Goal: Task Accomplishment & Management: Use online tool/utility

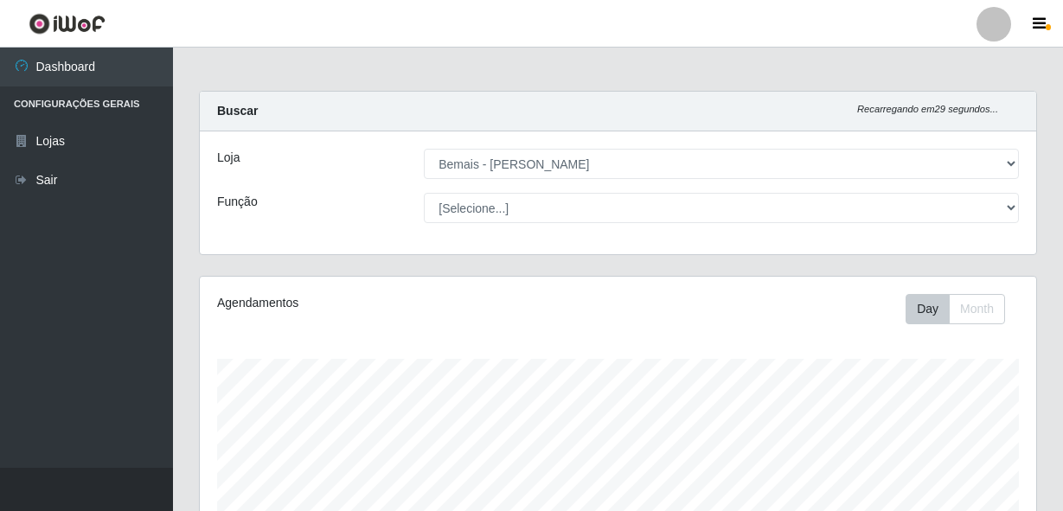
select select "230"
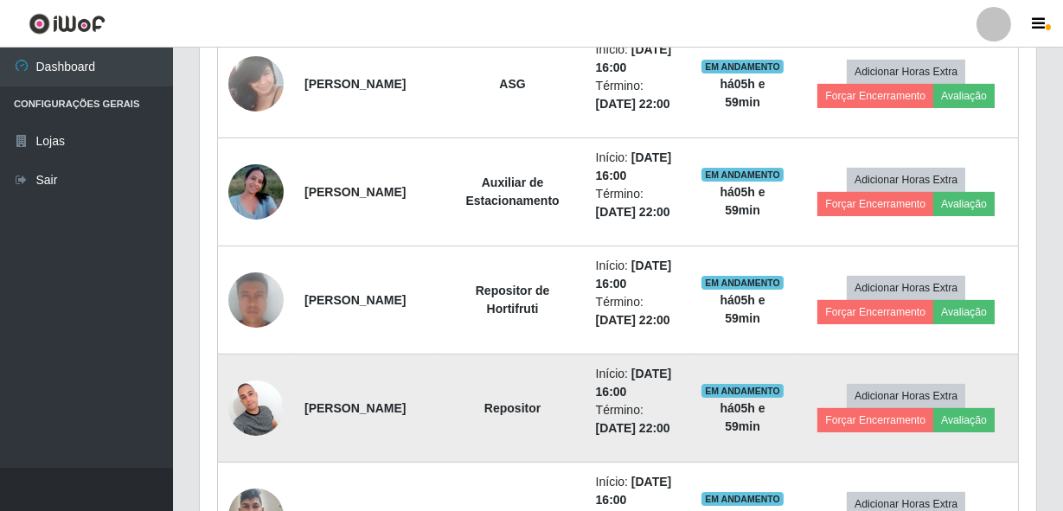
scroll to position [701, 0]
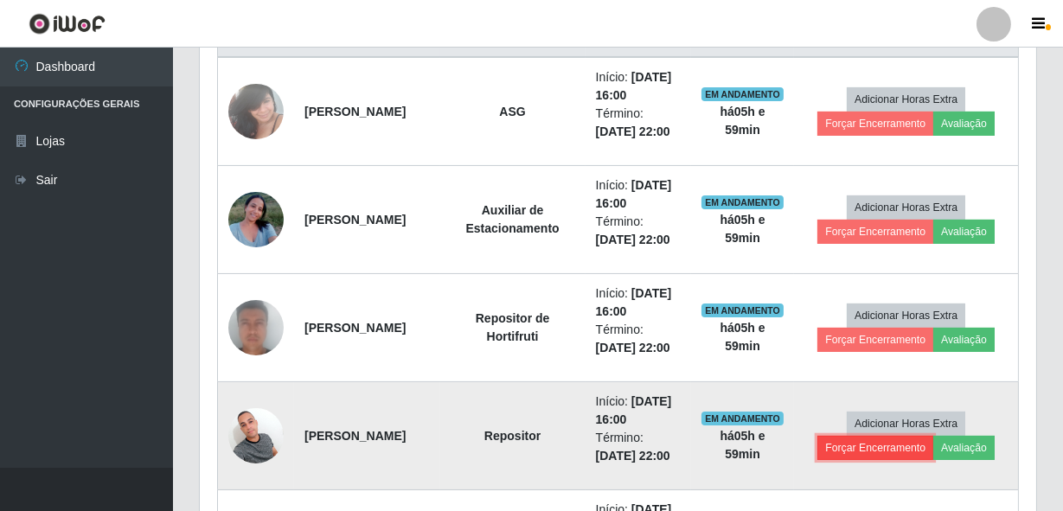
click at [872, 452] on button "Forçar Encerramento" at bounding box center [875, 448] width 116 height 24
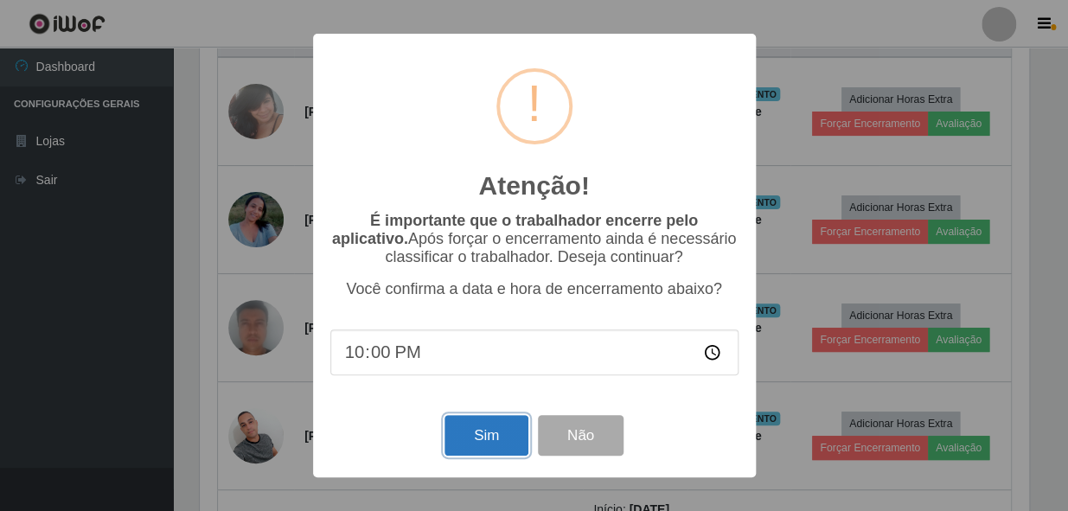
click at [498, 433] on button "Sim" at bounding box center [487, 435] width 84 height 41
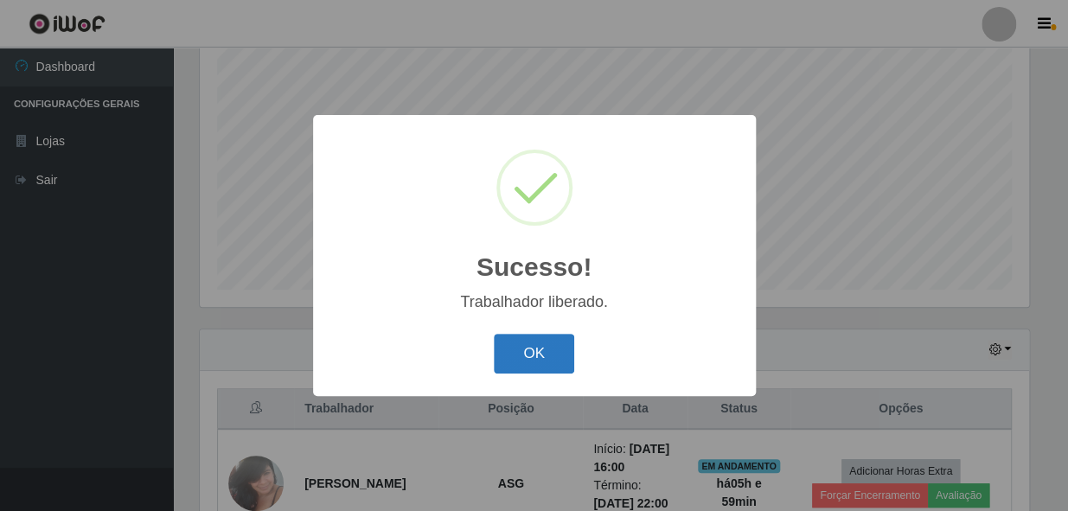
click at [538, 346] on button "OK" at bounding box center [534, 354] width 80 height 41
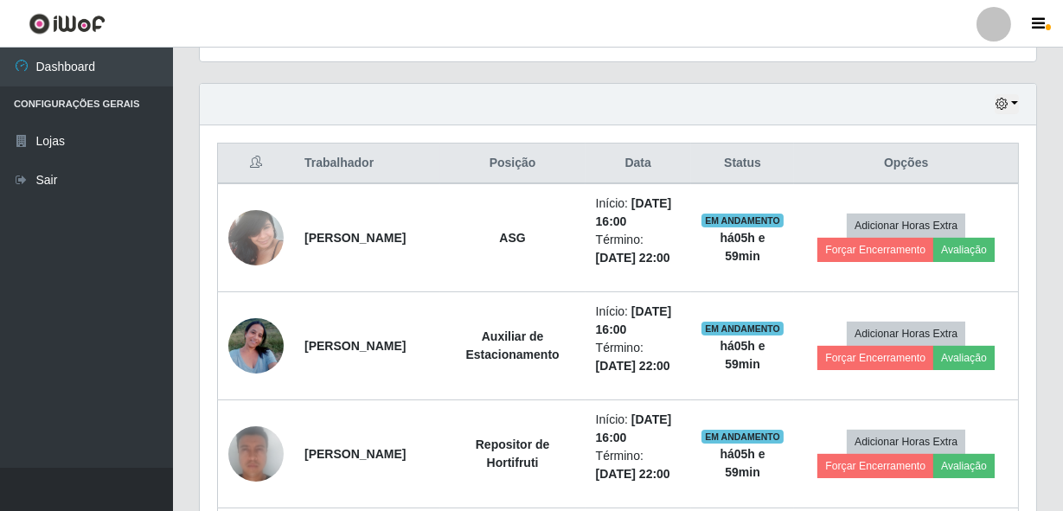
scroll to position [485, 0]
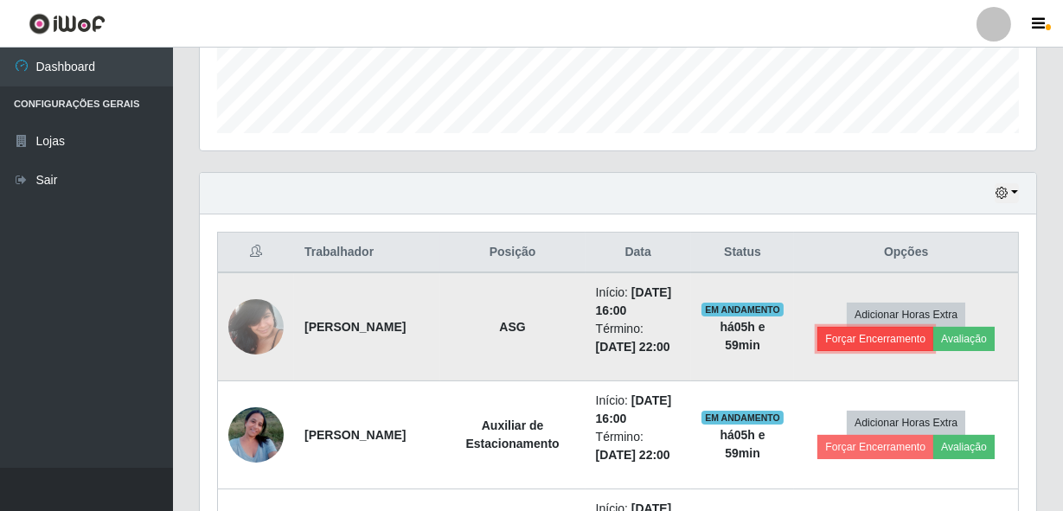
click at [849, 333] on button "Forçar Encerramento" at bounding box center [875, 339] width 116 height 24
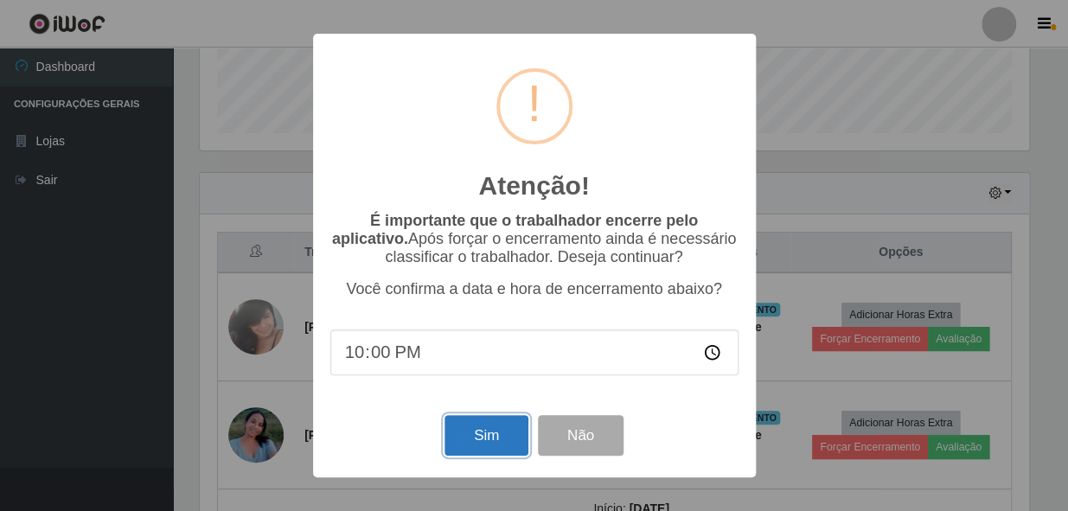
click at [472, 435] on button "Sim" at bounding box center [487, 435] width 84 height 41
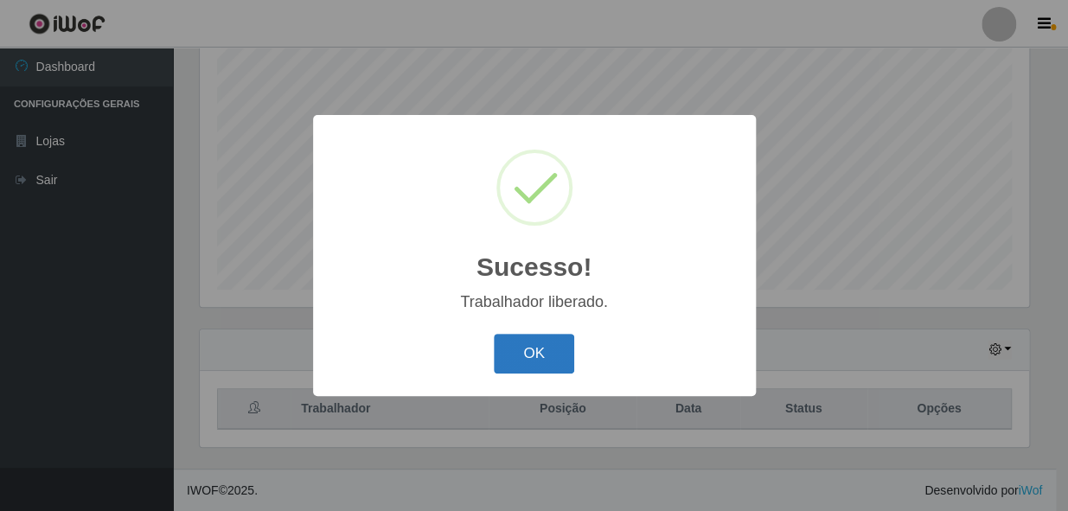
click at [532, 355] on button "OK" at bounding box center [534, 354] width 80 height 41
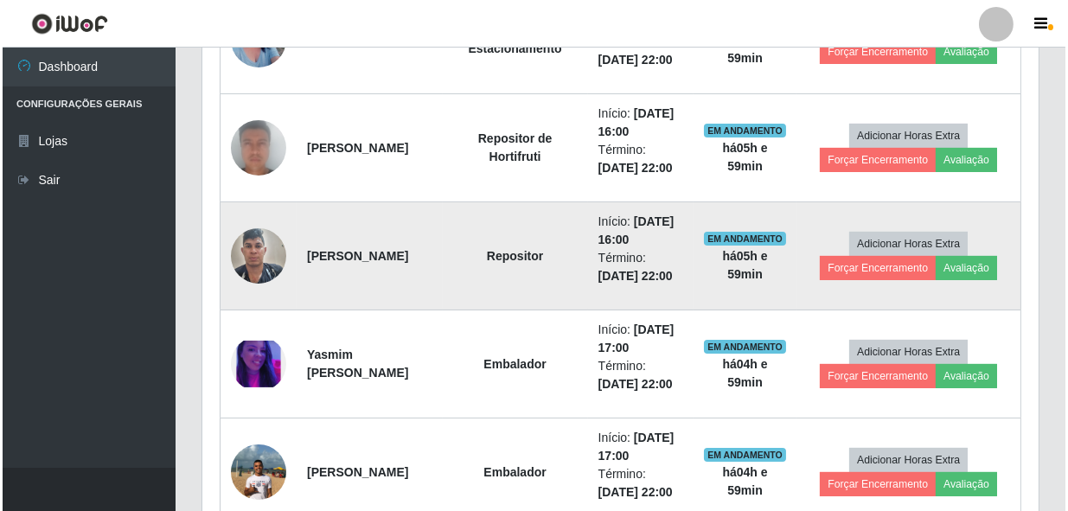
scroll to position [800, 0]
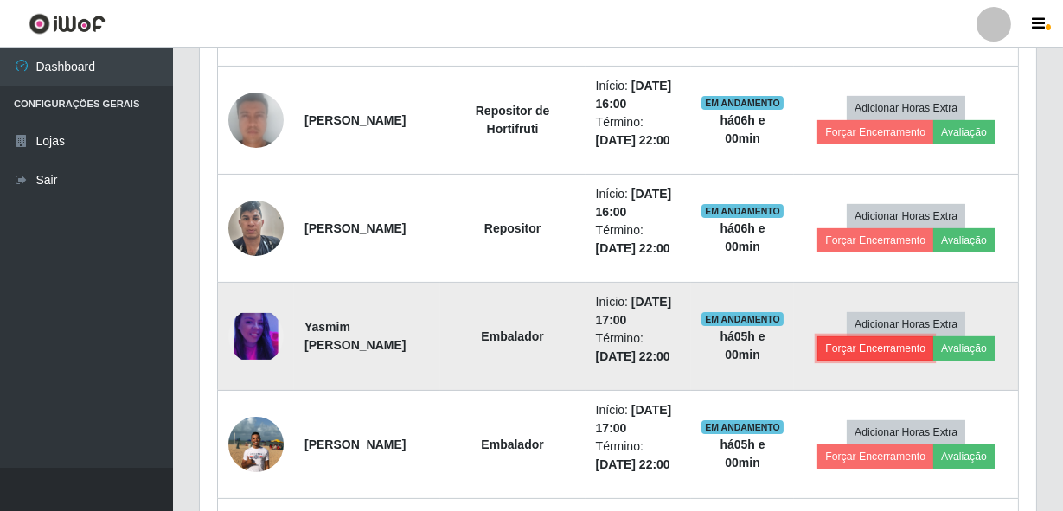
click at [849, 348] on button "Forçar Encerramento" at bounding box center [875, 348] width 116 height 24
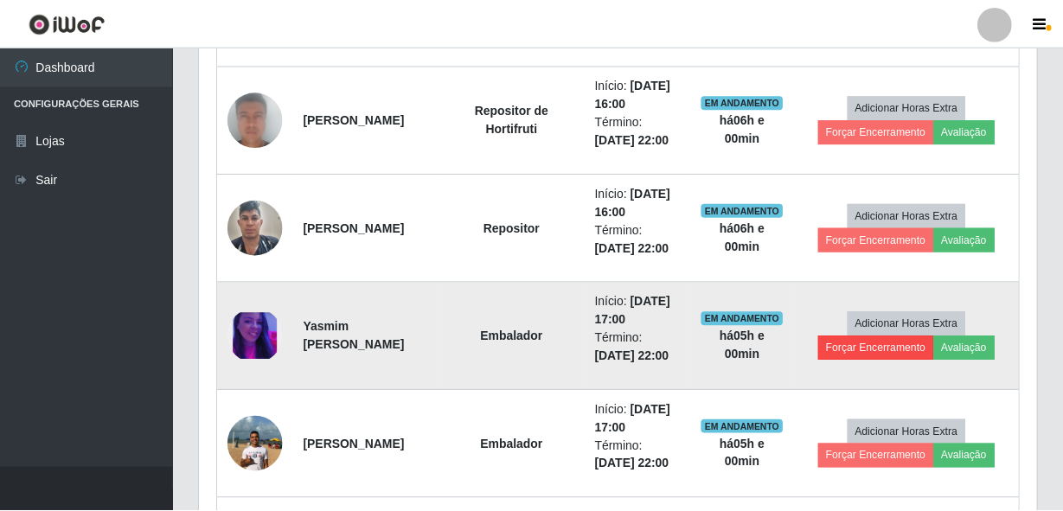
scroll to position [359, 829]
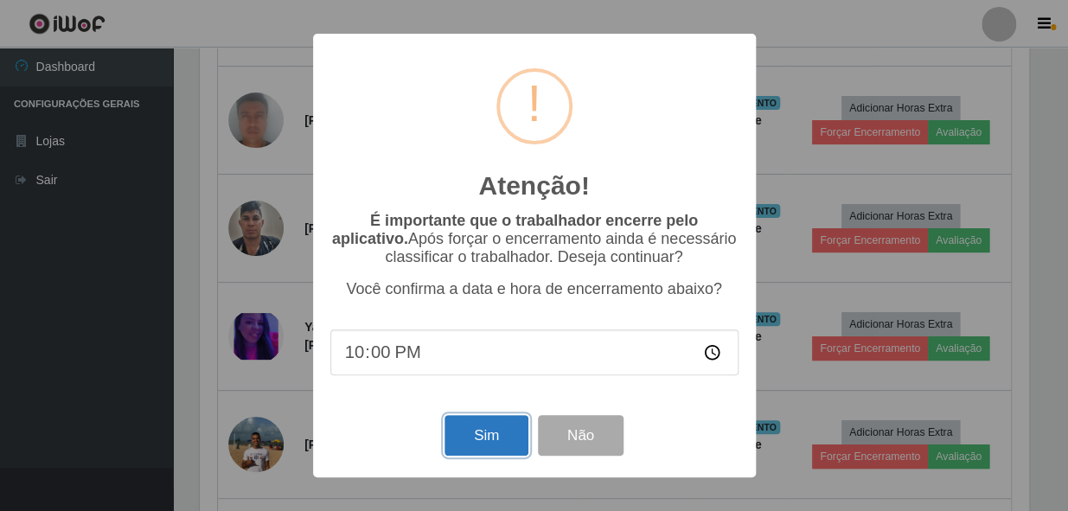
click at [484, 447] on button "Sim" at bounding box center [487, 435] width 84 height 41
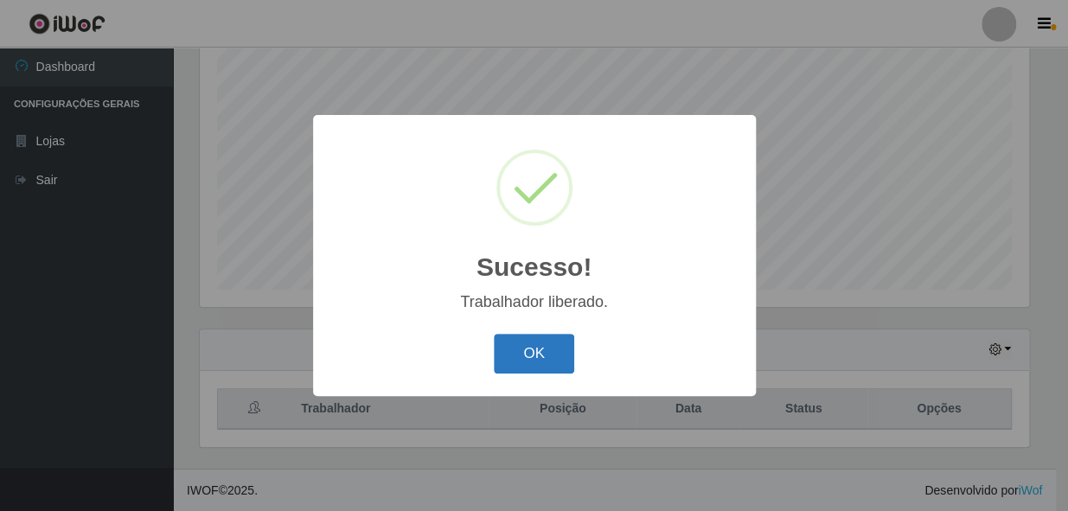
click at [528, 365] on button "OK" at bounding box center [534, 354] width 80 height 41
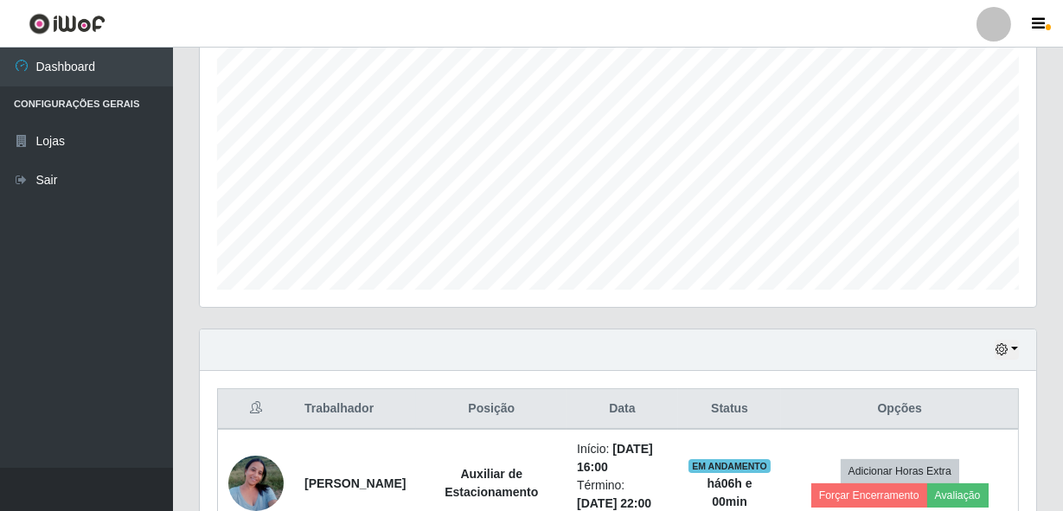
scroll to position [0, 0]
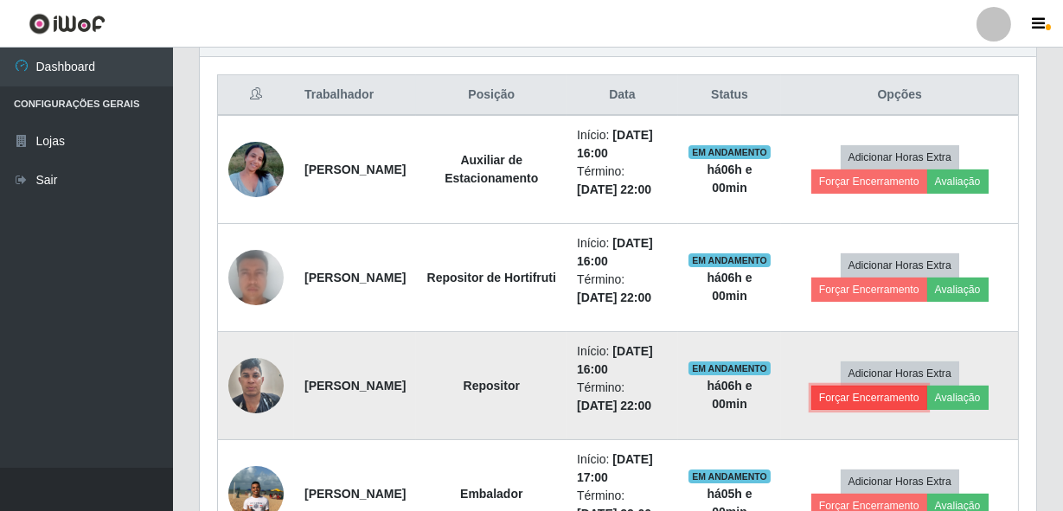
click at [901, 394] on button "Forçar Encerramento" at bounding box center [869, 398] width 116 height 24
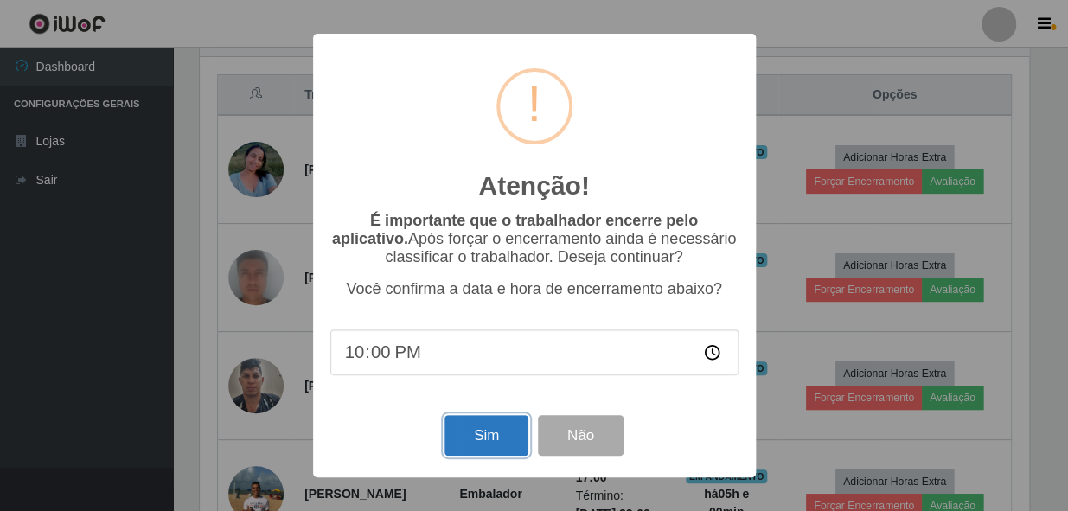
click at [497, 422] on button "Sim" at bounding box center [487, 435] width 84 height 41
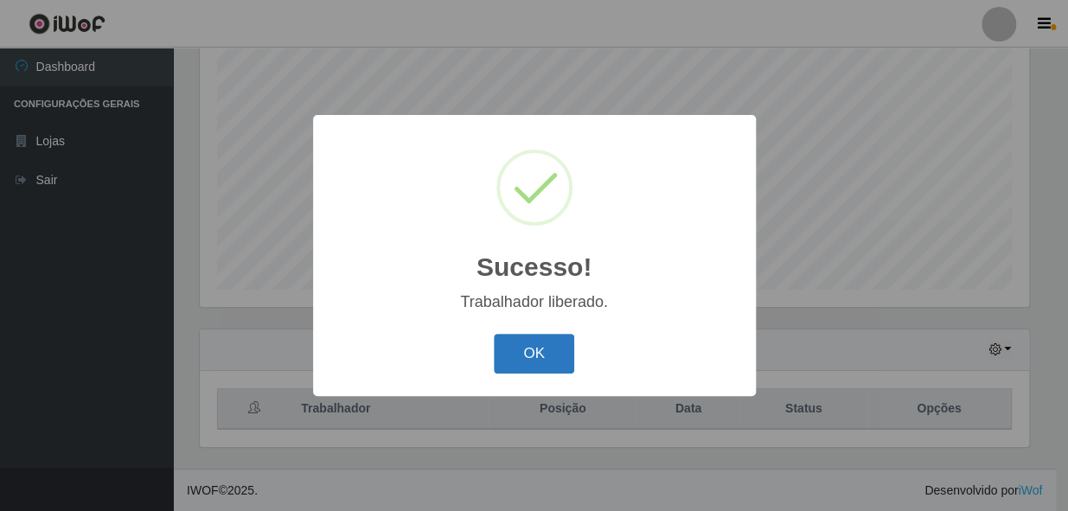
click at [543, 355] on button "OK" at bounding box center [534, 354] width 80 height 41
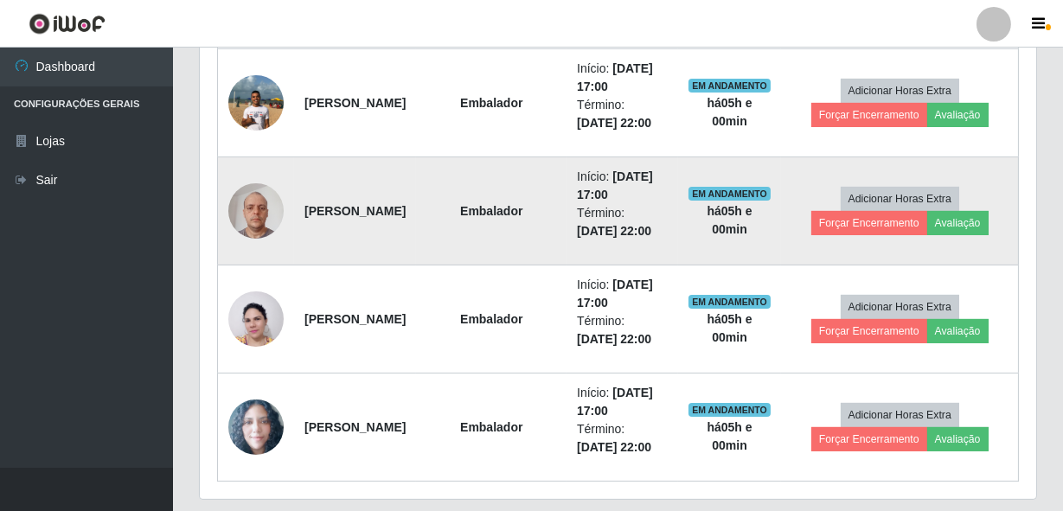
scroll to position [898, 0]
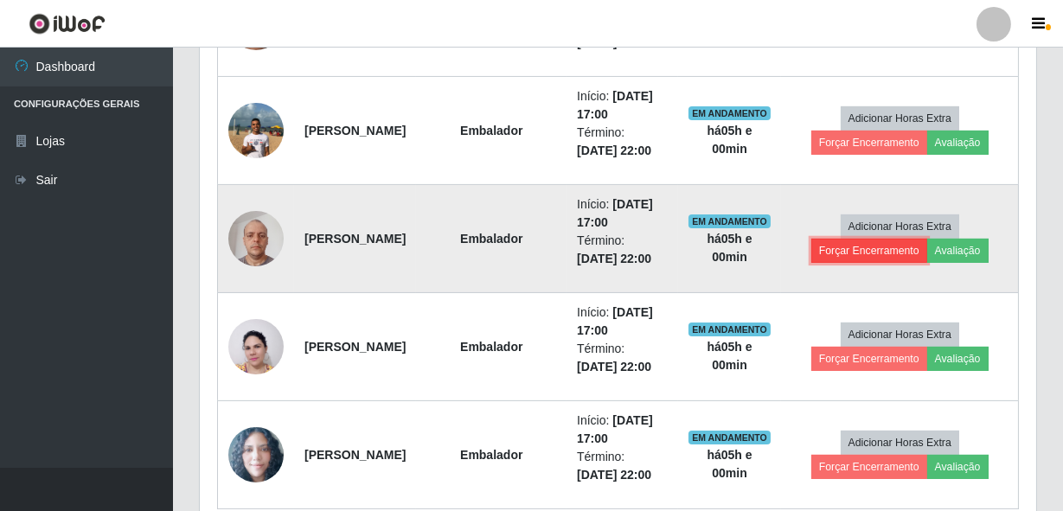
click at [877, 242] on button "Forçar Encerramento" at bounding box center [869, 251] width 116 height 24
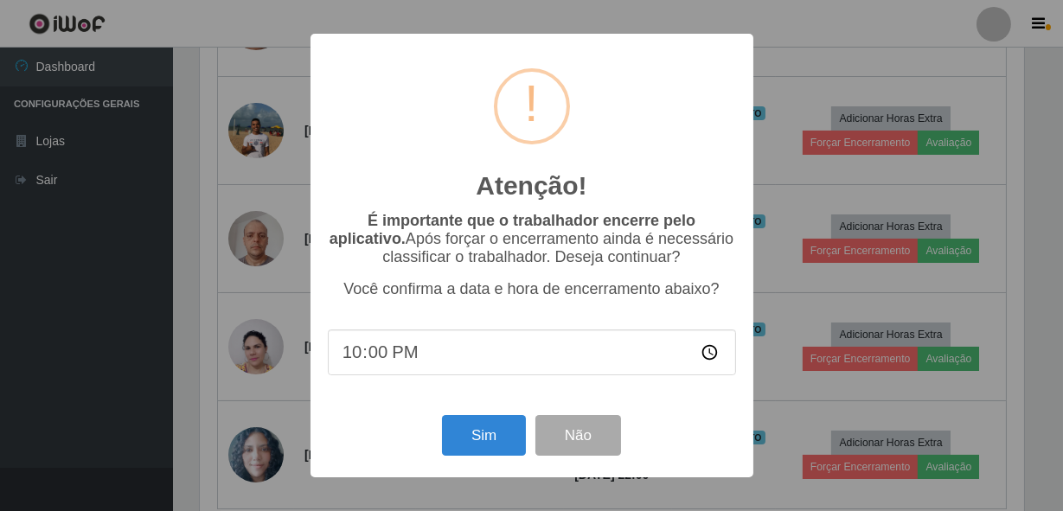
scroll to position [359, 829]
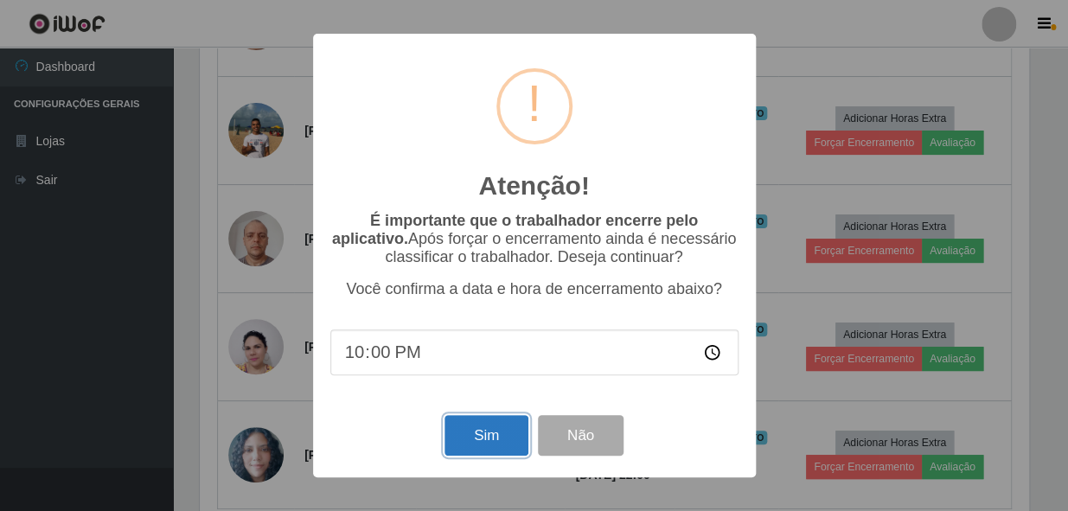
click at [503, 432] on button "Sim" at bounding box center [487, 435] width 84 height 41
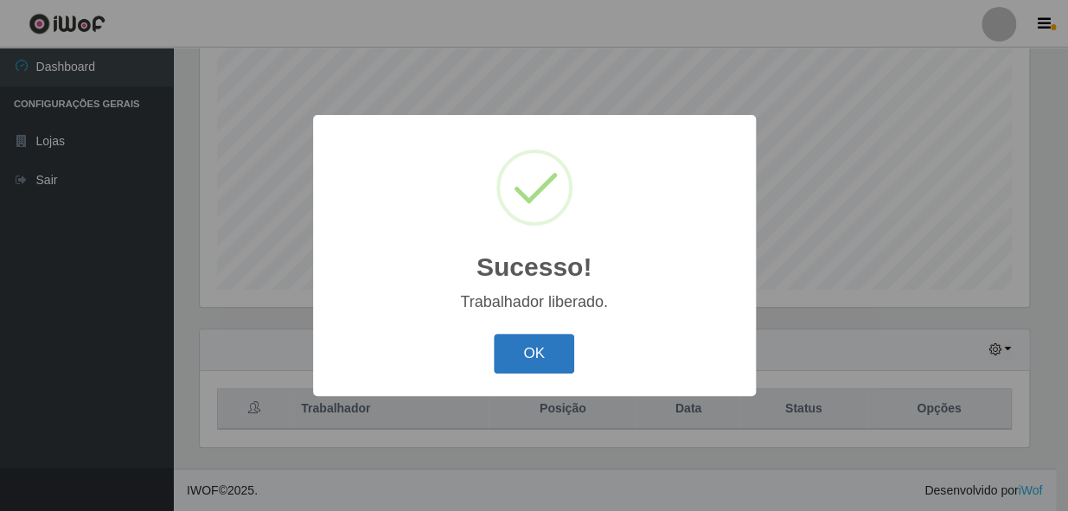
click at [510, 346] on button "OK" at bounding box center [534, 354] width 80 height 41
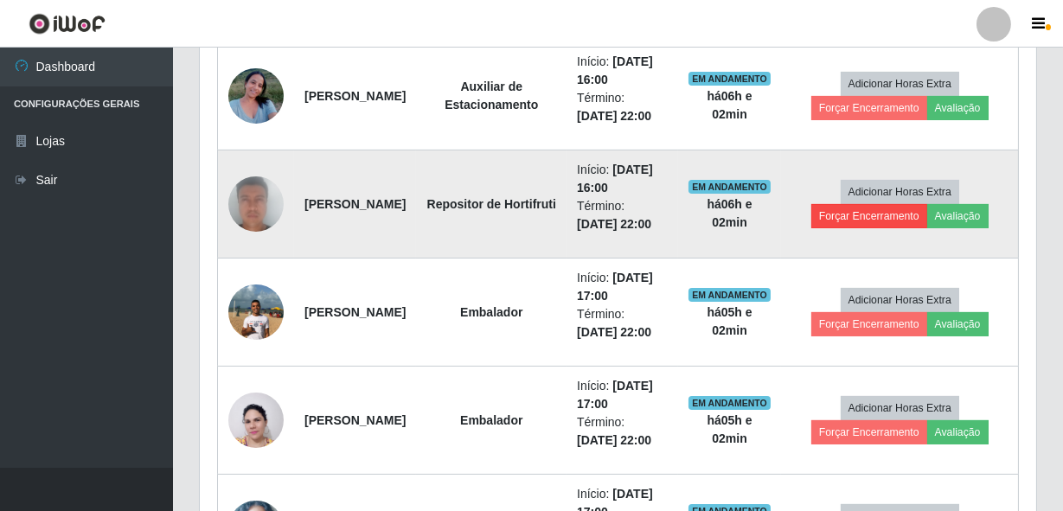
scroll to position [868, 0]
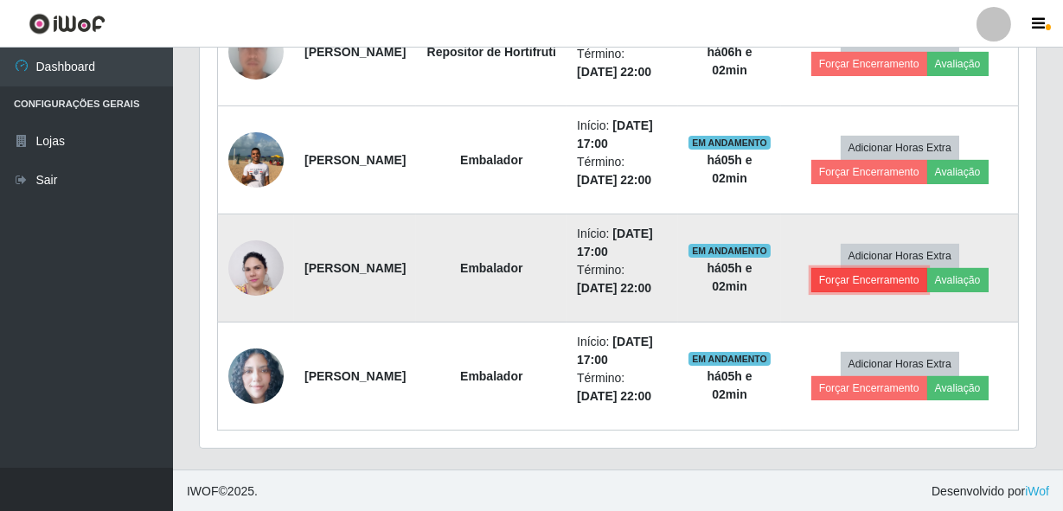
click at [881, 284] on button "Forçar Encerramento" at bounding box center [869, 280] width 116 height 24
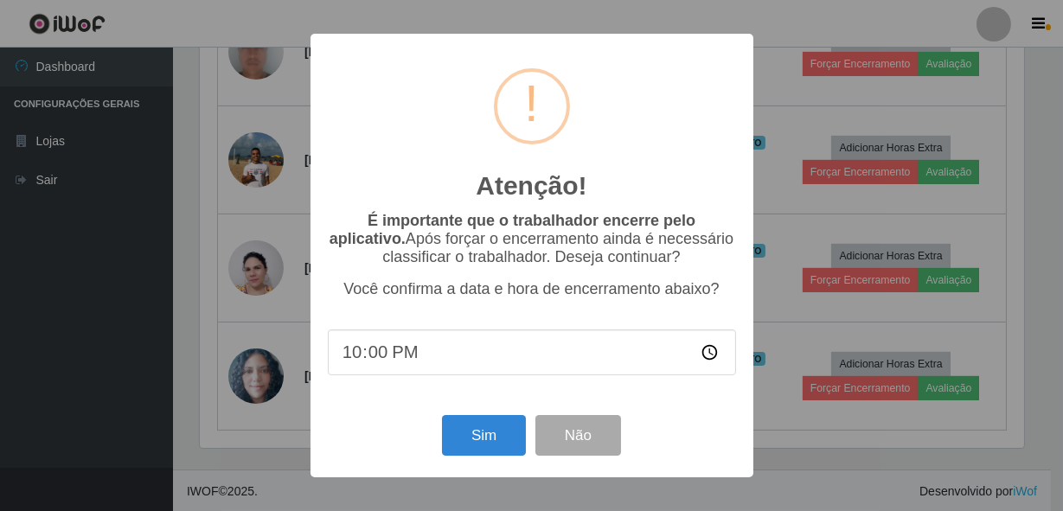
scroll to position [359, 829]
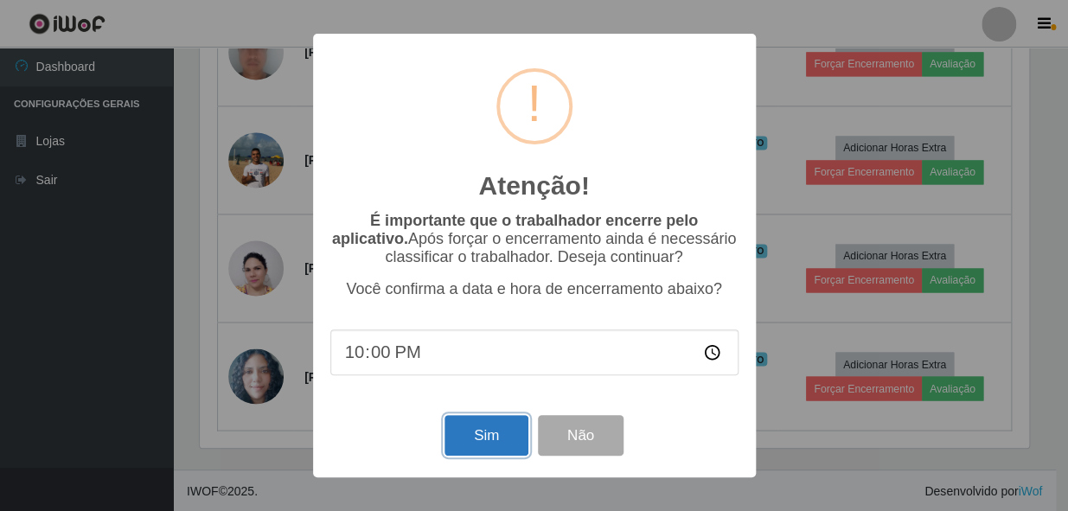
click at [510, 424] on button "Sim" at bounding box center [487, 435] width 84 height 41
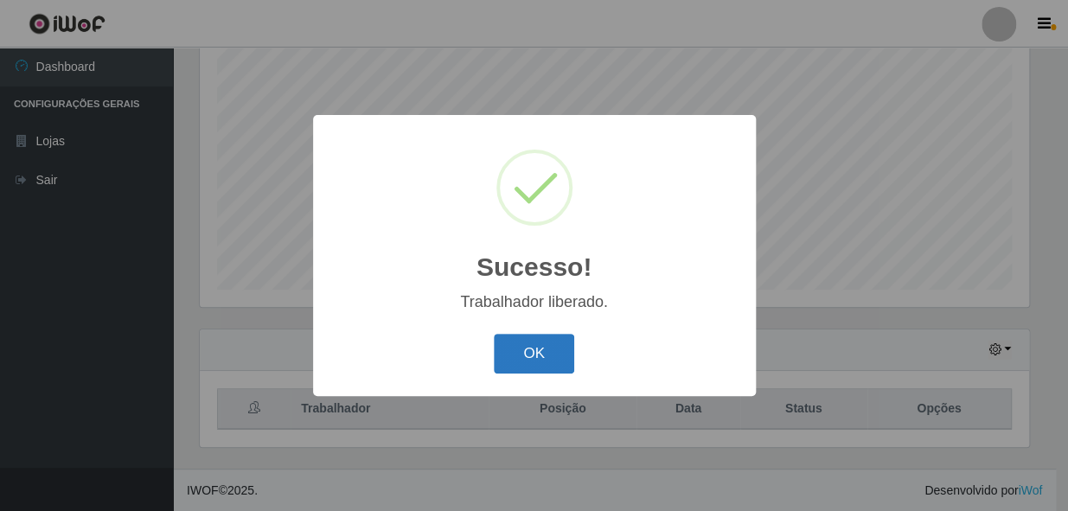
click at [507, 349] on button "OK" at bounding box center [534, 354] width 80 height 41
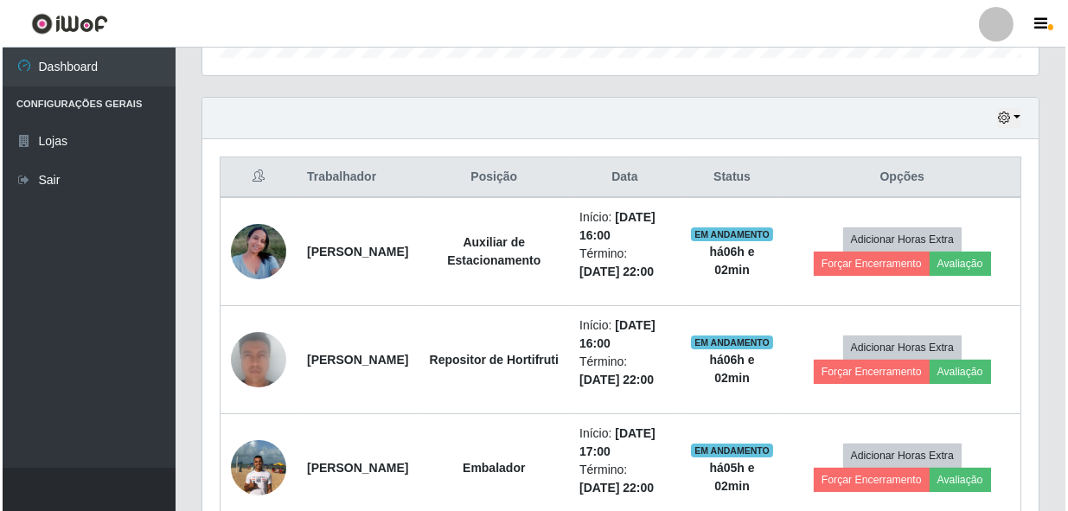
scroll to position [760, 0]
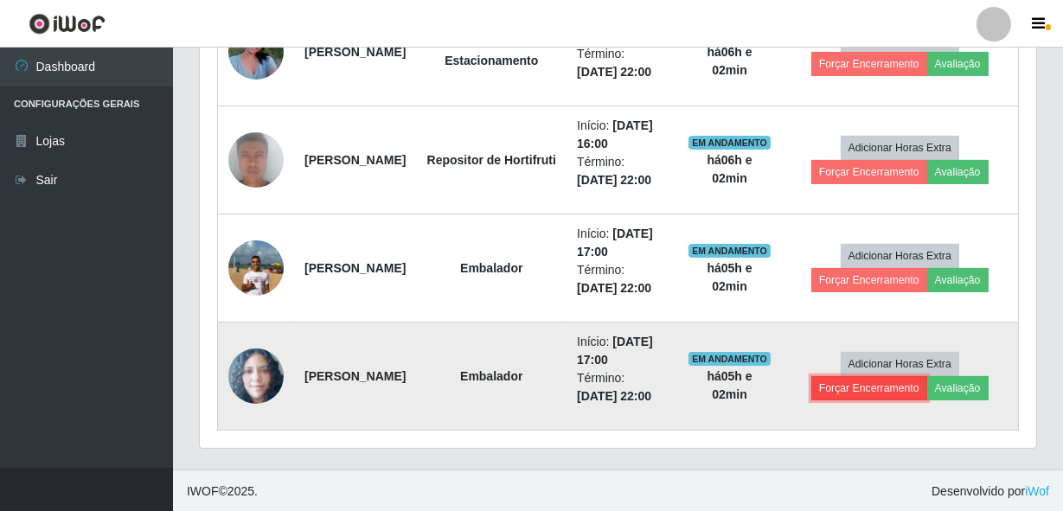
click at [858, 381] on button "Forçar Encerramento" at bounding box center [869, 388] width 116 height 24
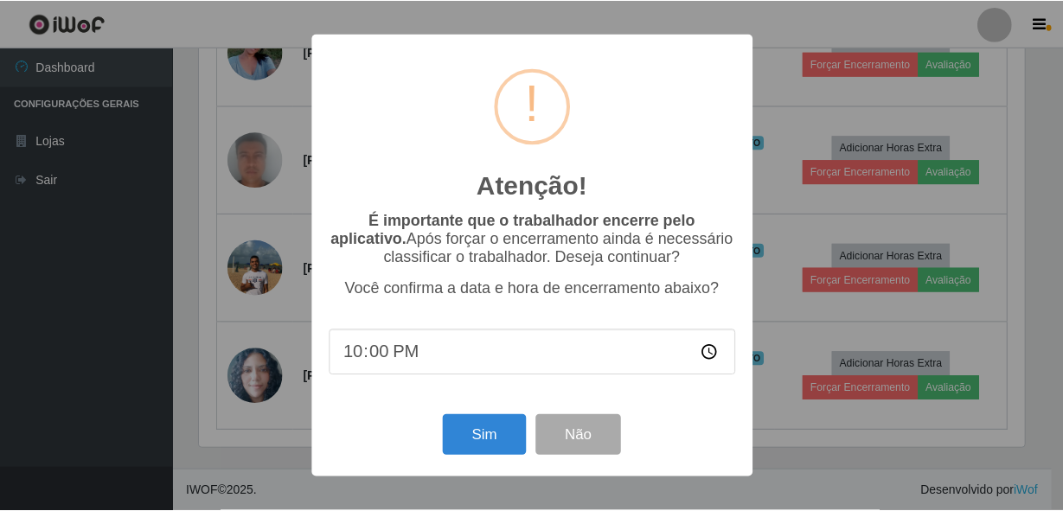
scroll to position [359, 829]
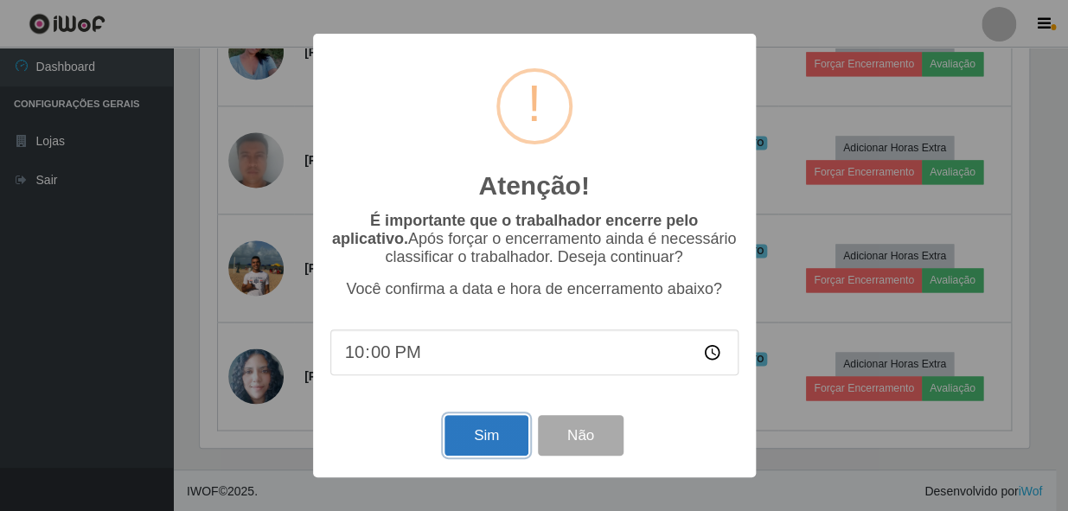
click at [466, 446] on button "Sim" at bounding box center [487, 435] width 84 height 41
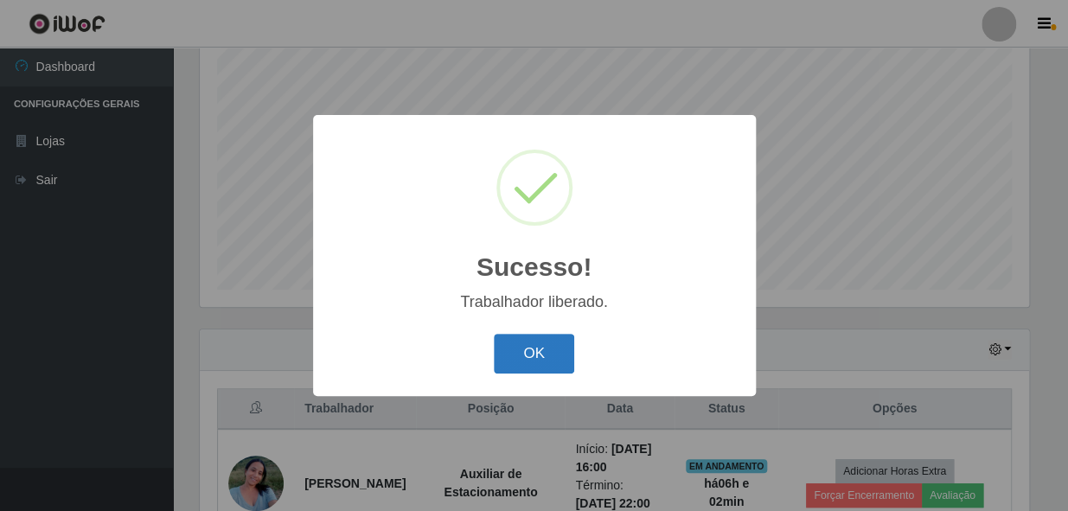
click at [558, 363] on button "OK" at bounding box center [534, 354] width 80 height 41
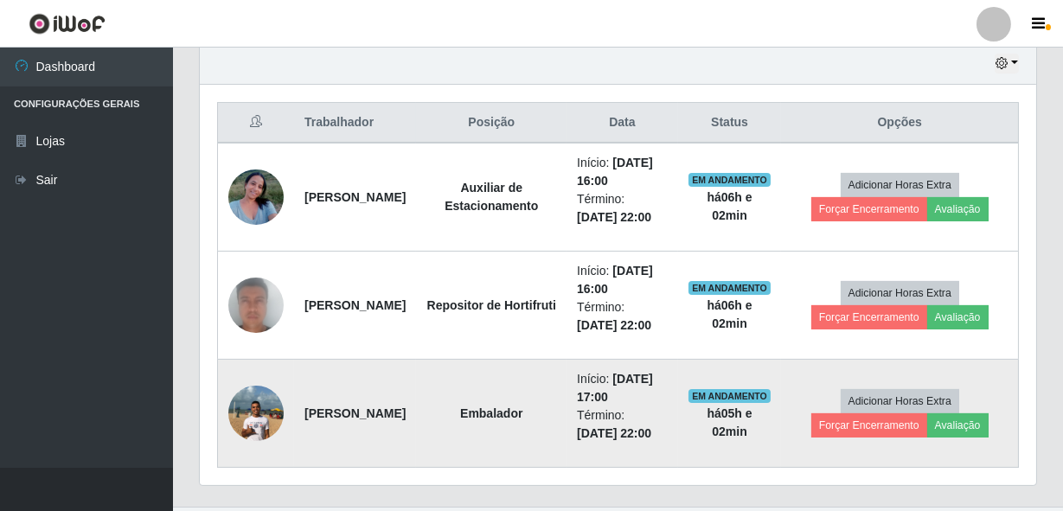
scroll to position [643, 0]
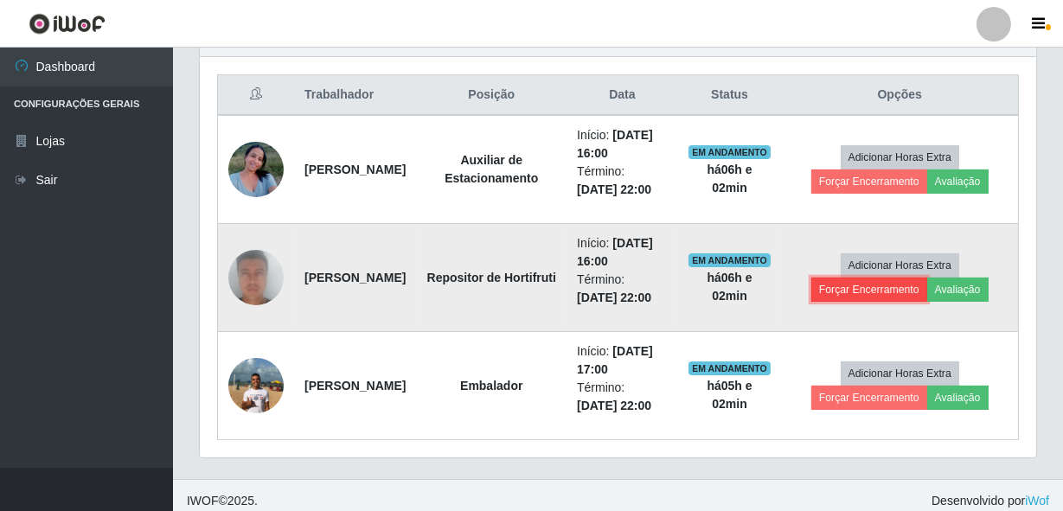
click at [854, 291] on button "Forçar Encerramento" at bounding box center [869, 290] width 116 height 24
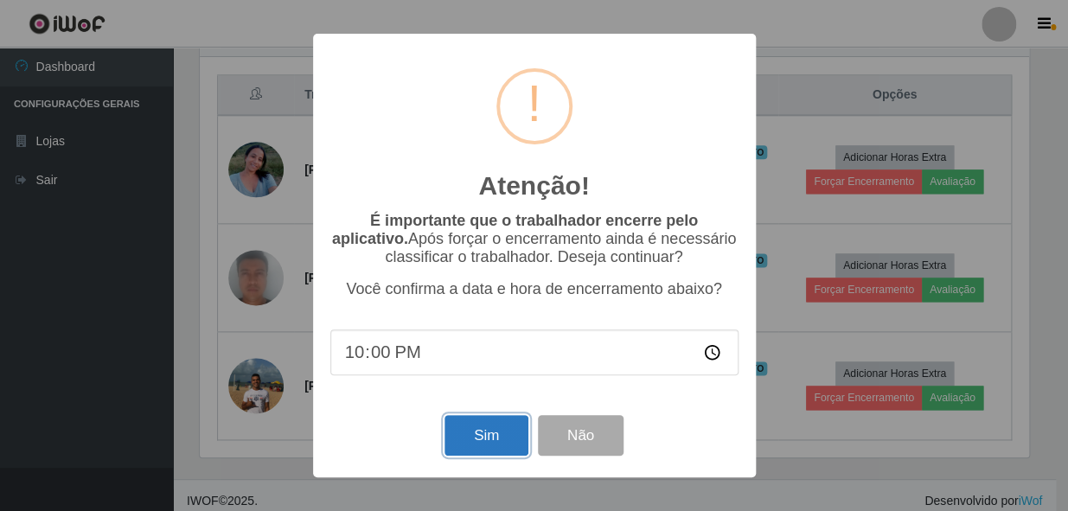
click at [493, 447] on button "Sim" at bounding box center [487, 435] width 84 height 41
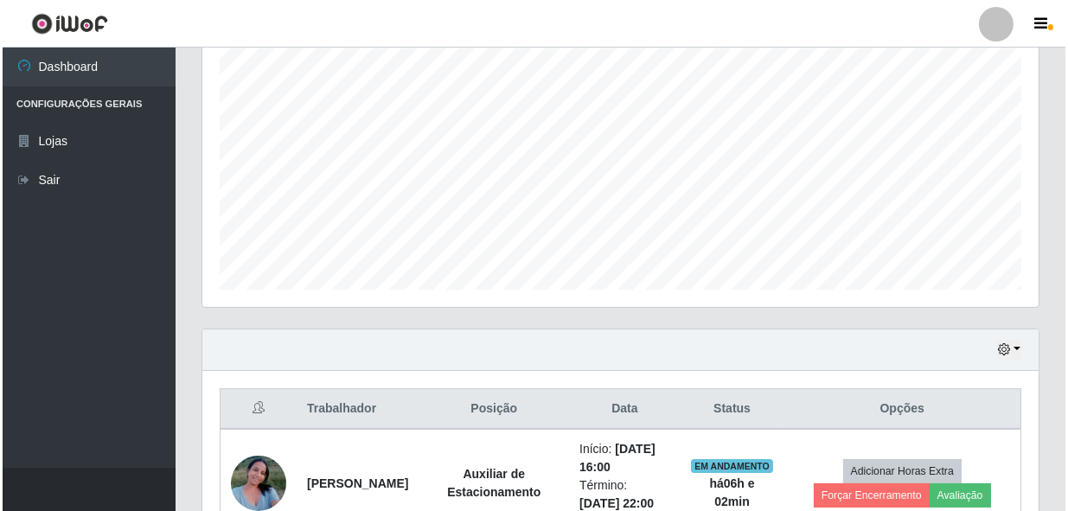
scroll to position [864577, 864106]
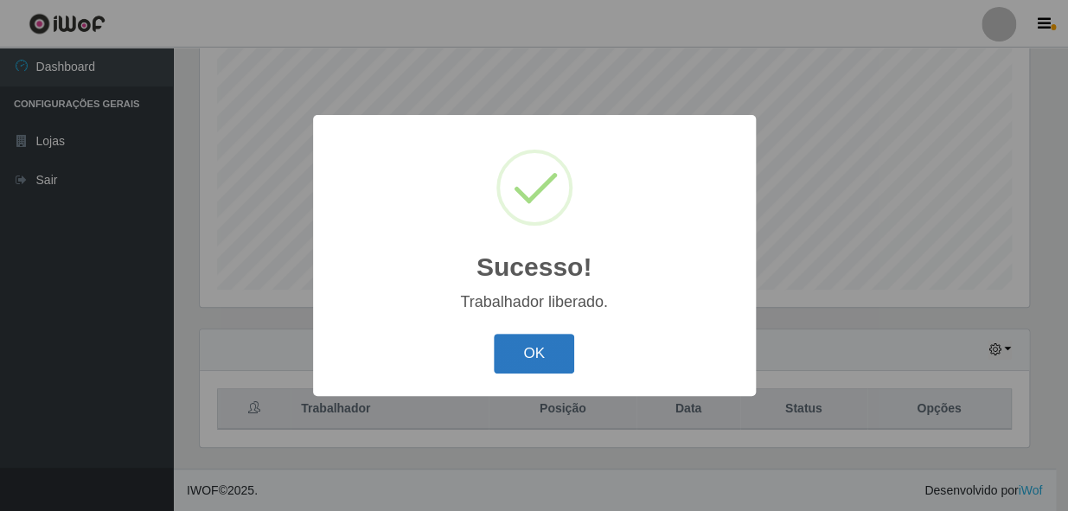
click at [528, 351] on button "OK" at bounding box center [534, 354] width 80 height 41
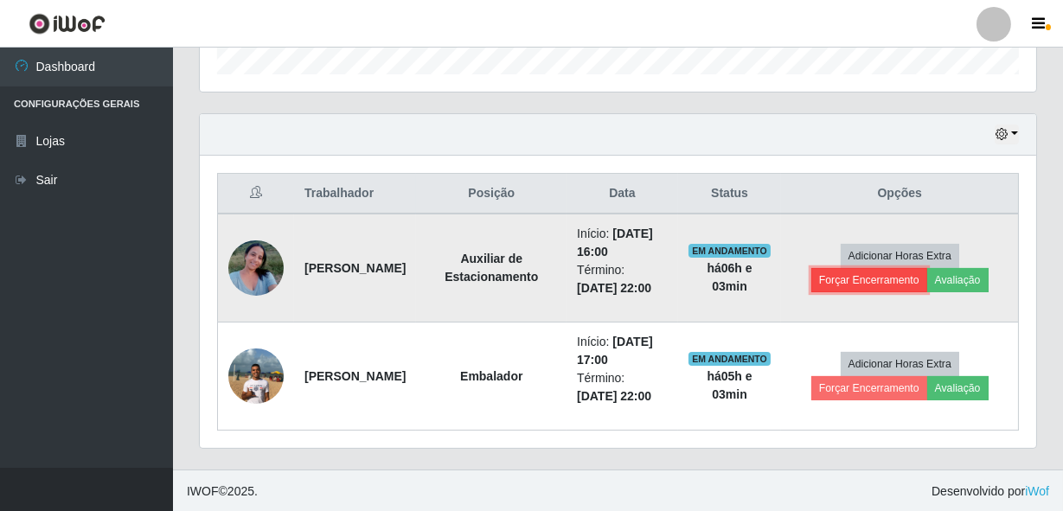
click at [904, 277] on button "Forçar Encerramento" at bounding box center [869, 280] width 116 height 24
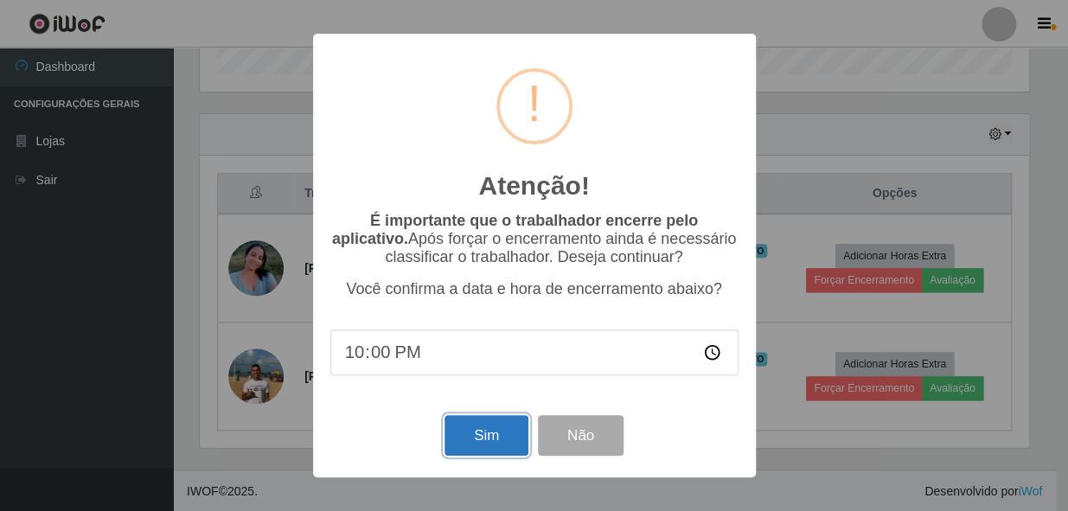
click at [476, 424] on button "Sim" at bounding box center [487, 435] width 84 height 41
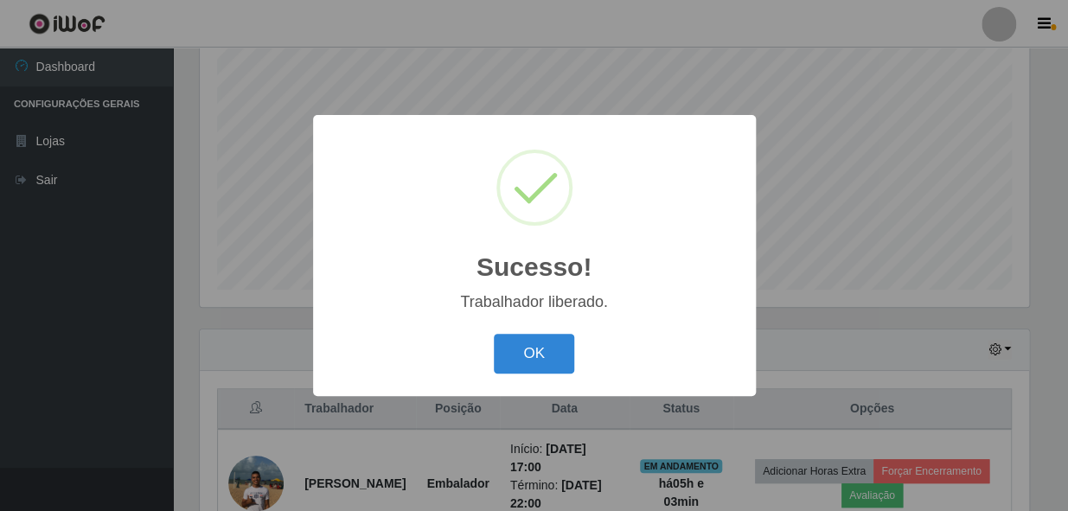
drag, startPoint x: 562, startPoint y: 363, endPoint x: 543, endPoint y: 397, distance: 38.7
click at [560, 380] on div "Sucesso! × Trabalhador liberado. OK Cancel" at bounding box center [534, 255] width 443 height 280
click at [544, 341] on button "OK" at bounding box center [534, 354] width 80 height 41
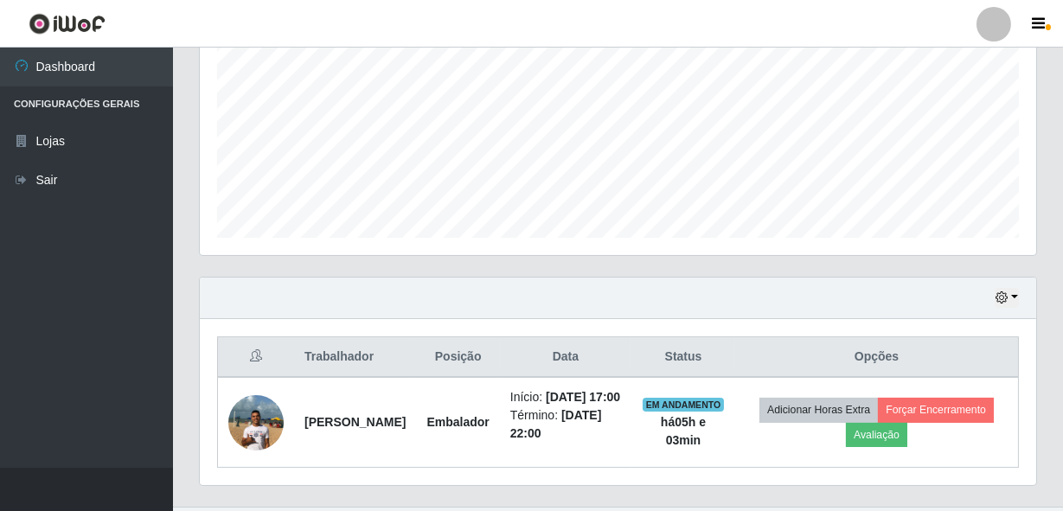
scroll to position [436, 0]
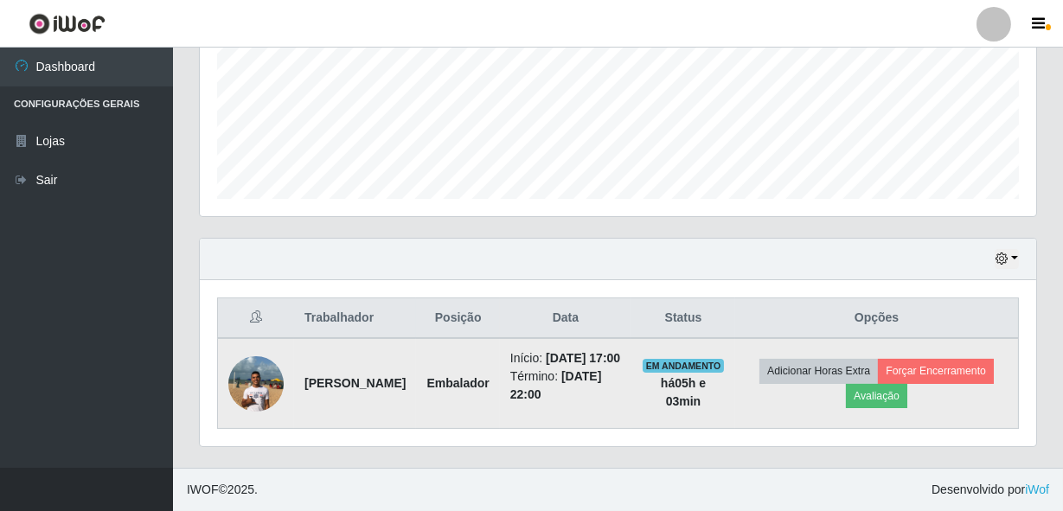
click at [267, 365] on img at bounding box center [255, 384] width 55 height 74
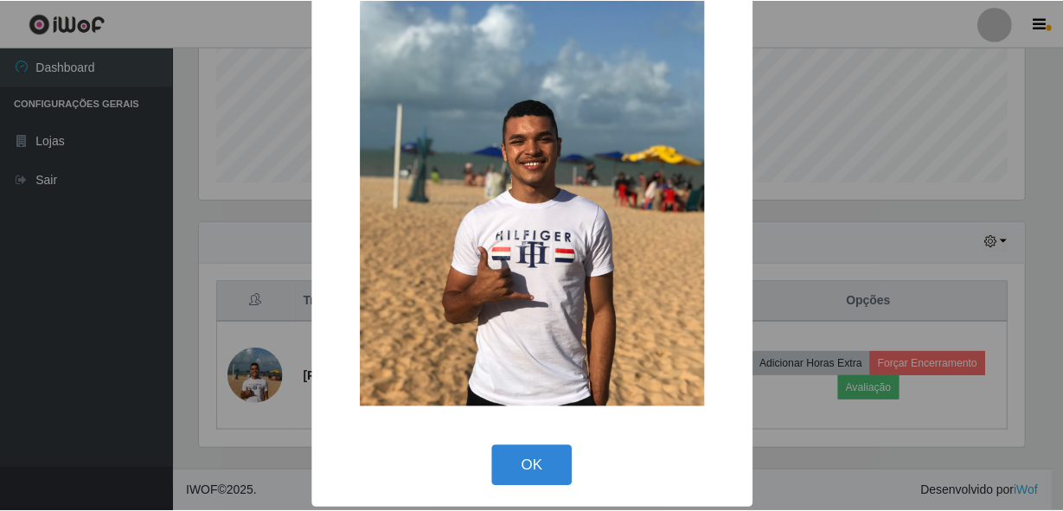
scroll to position [101, 0]
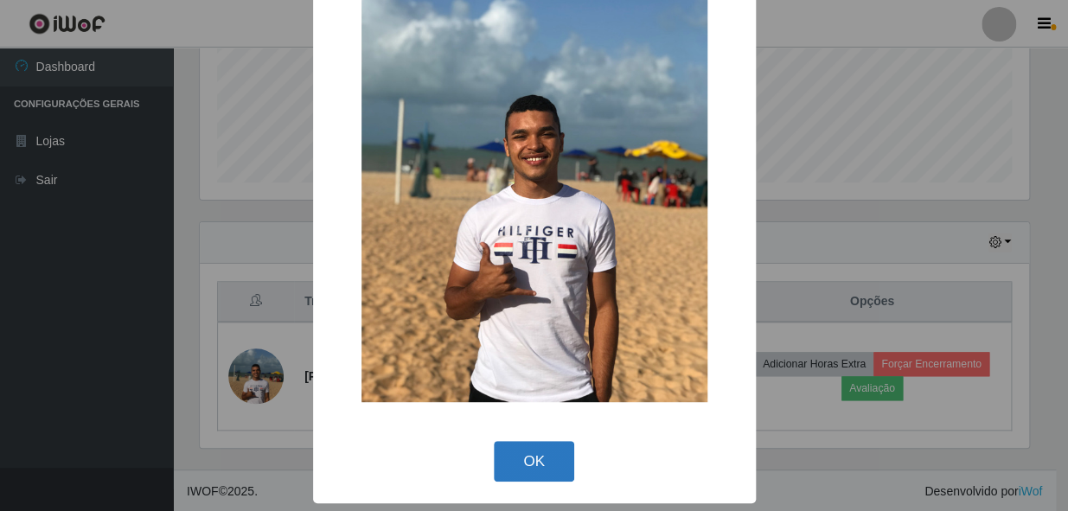
click at [516, 443] on button "OK" at bounding box center [534, 461] width 80 height 41
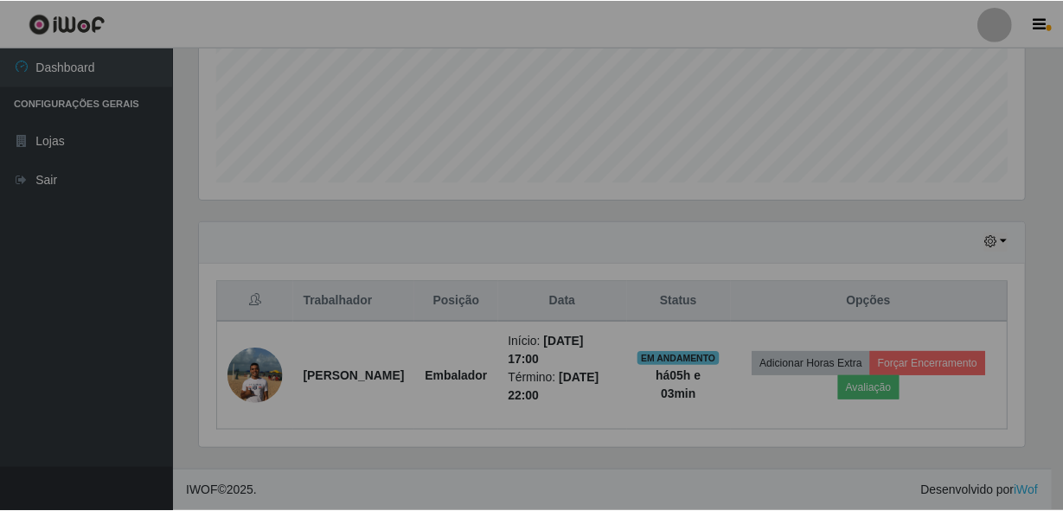
scroll to position [359, 836]
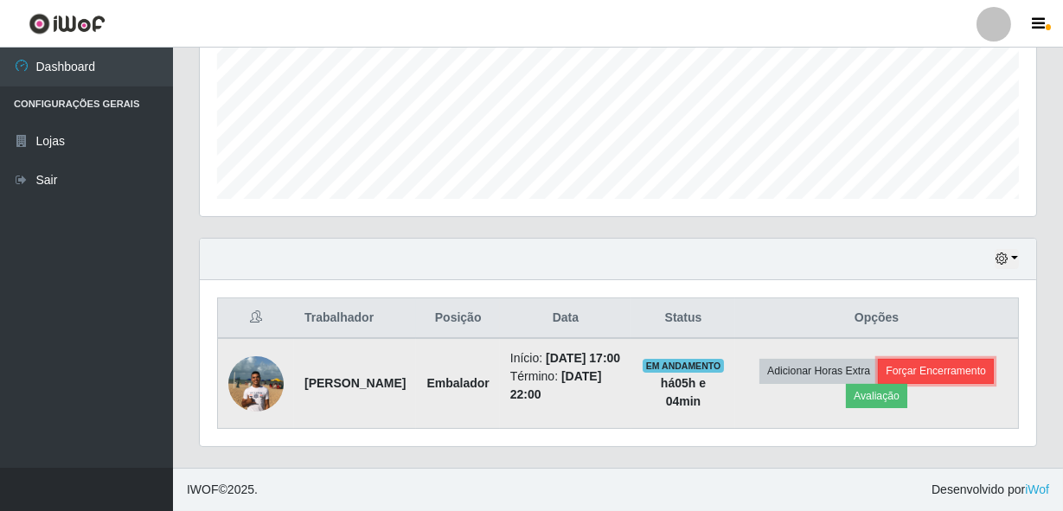
click at [929, 362] on button "Forçar Encerramento" at bounding box center [936, 371] width 116 height 24
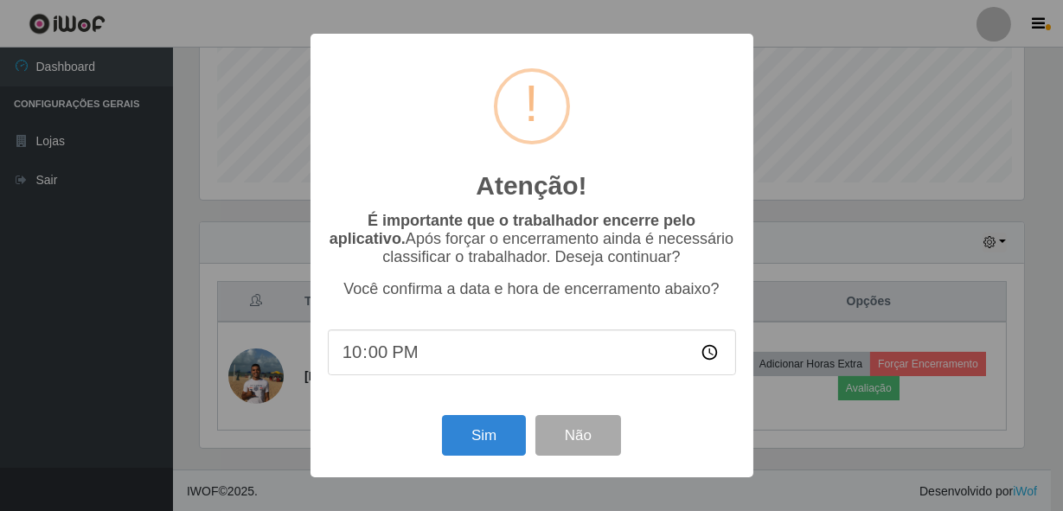
scroll to position [359, 829]
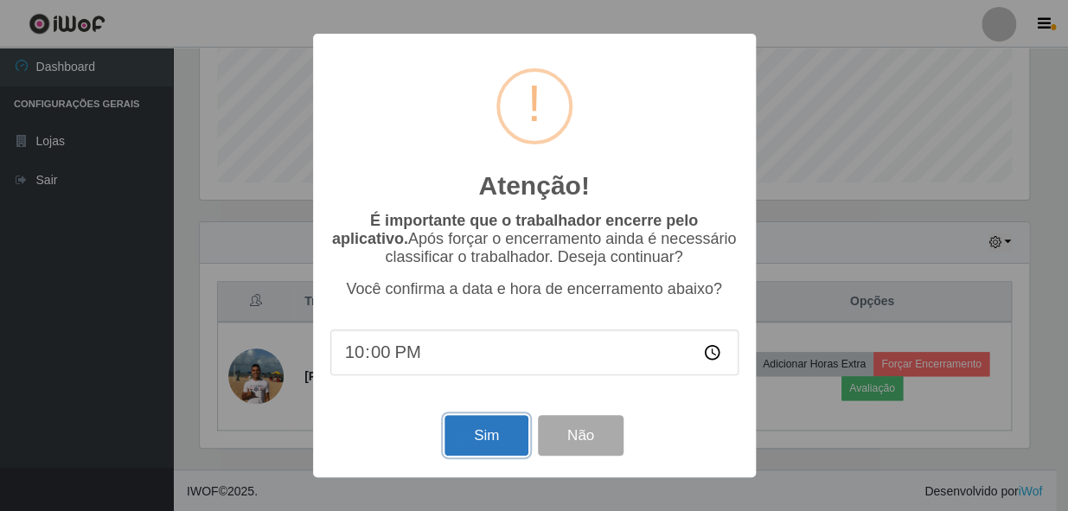
click at [471, 440] on button "Sim" at bounding box center [487, 435] width 84 height 41
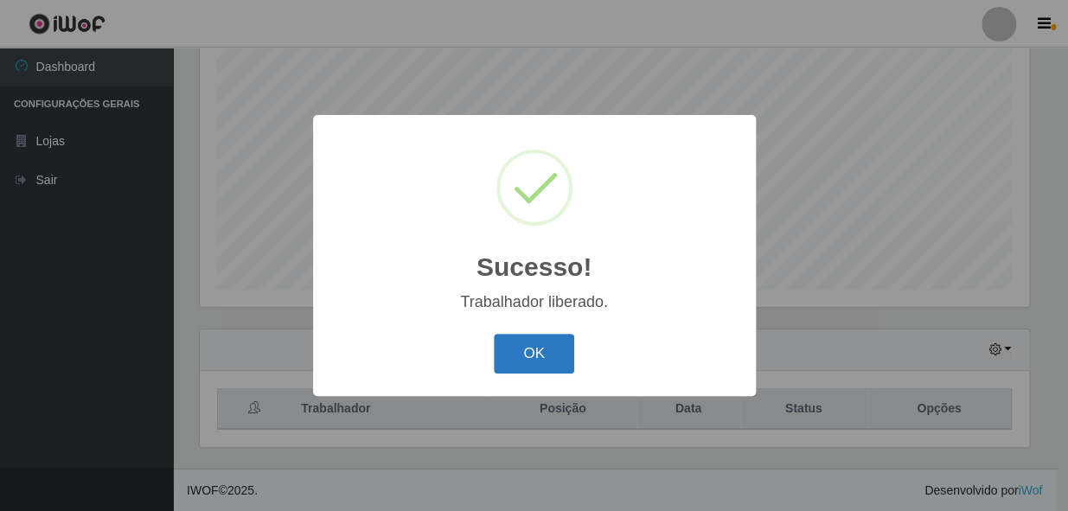
click at [548, 349] on button "OK" at bounding box center [534, 354] width 80 height 41
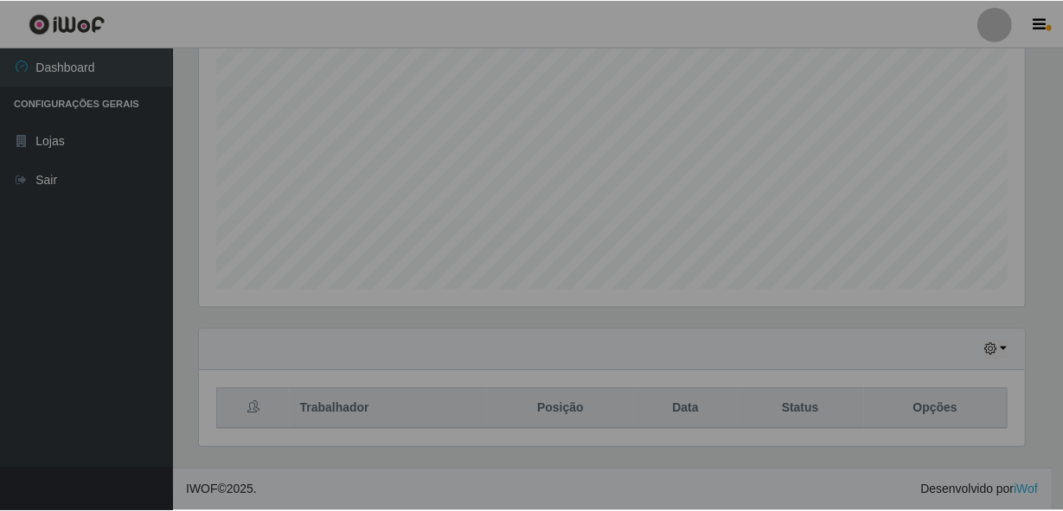
scroll to position [359, 836]
